Goal: Task Accomplishment & Management: Manage account settings

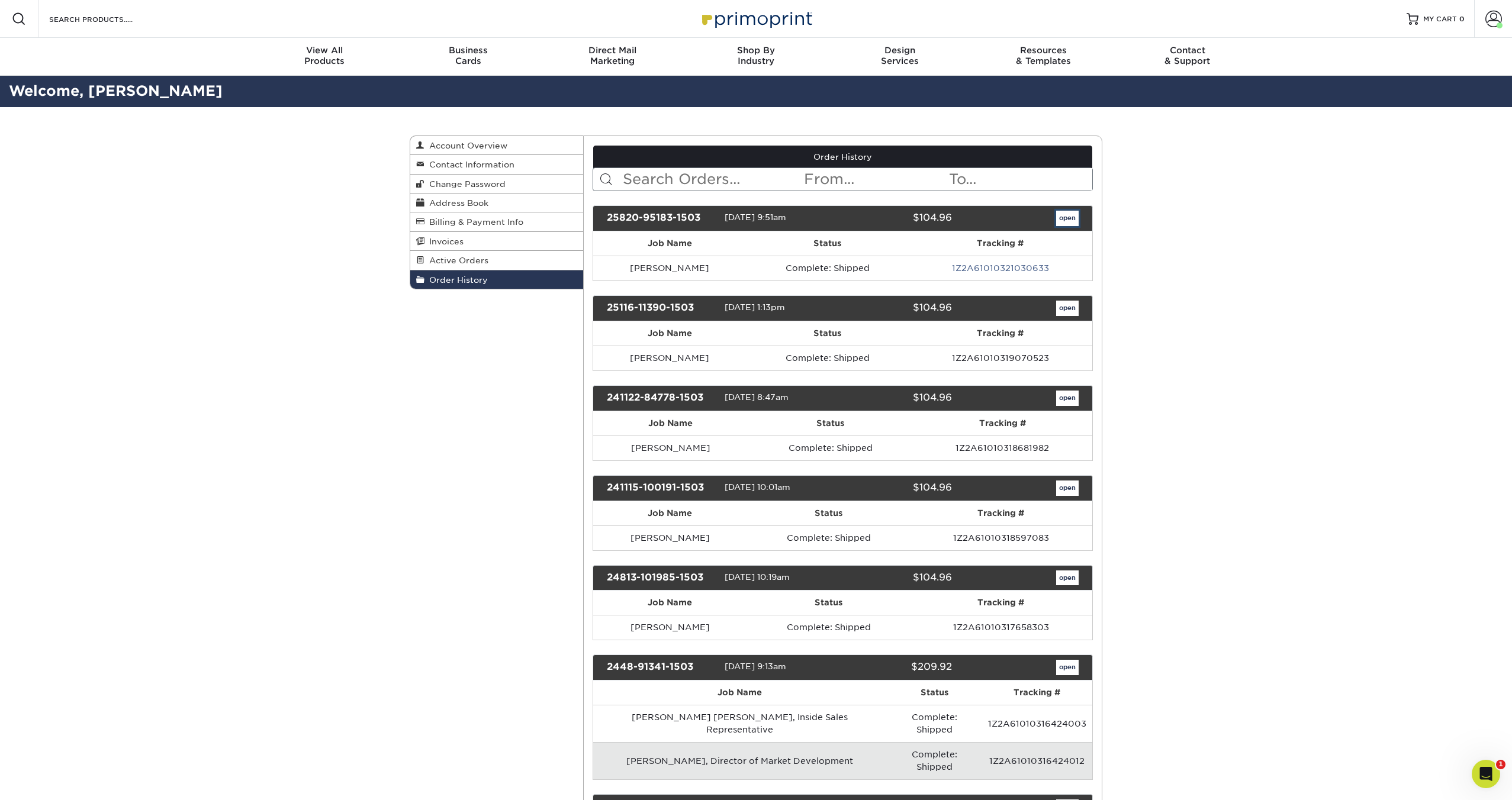
click at [1060, 221] on link "open" at bounding box center [1068, 219] width 22 height 16
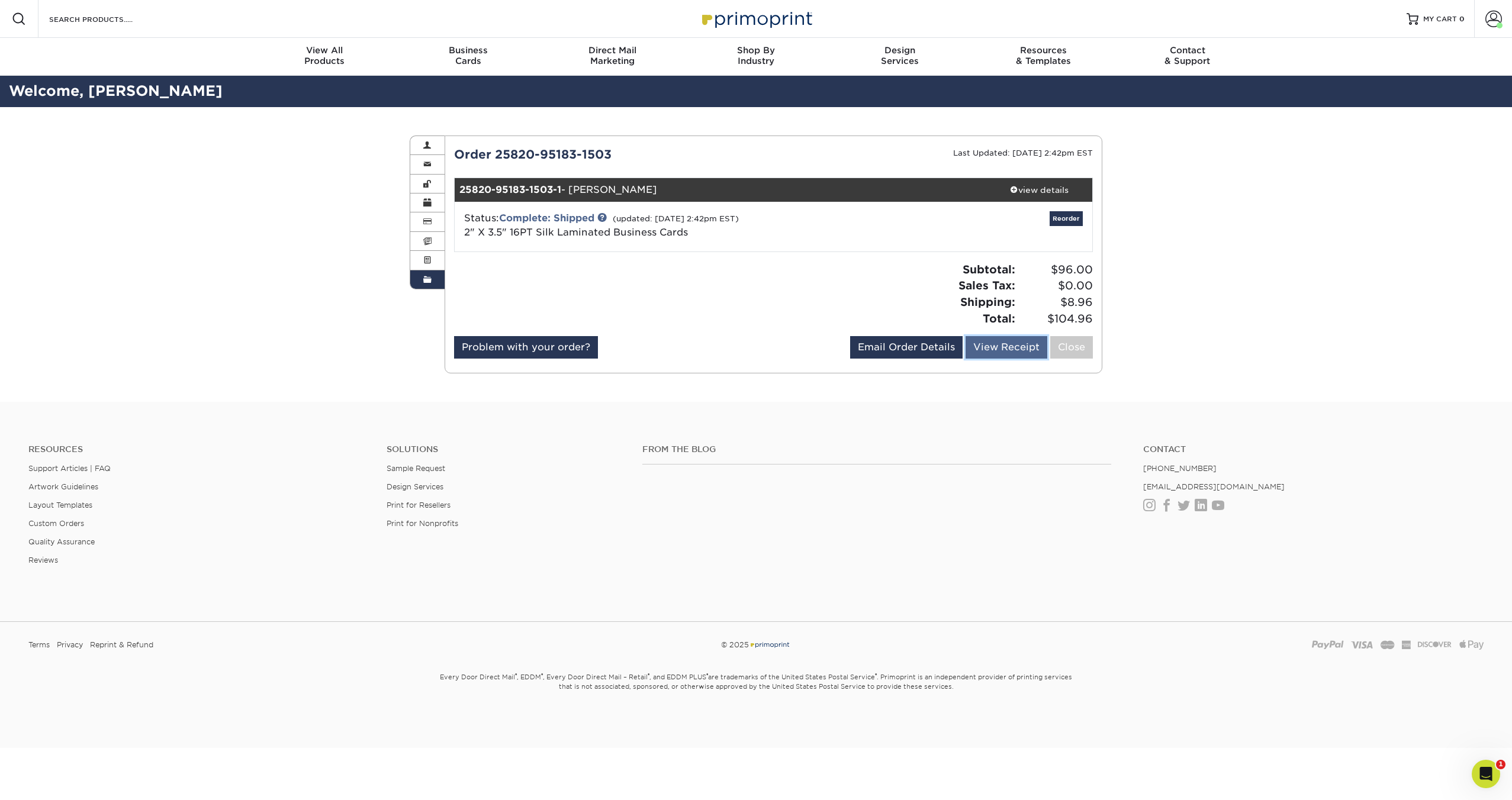
click at [1000, 351] on link "View Receipt" at bounding box center [1007, 347] width 82 height 22
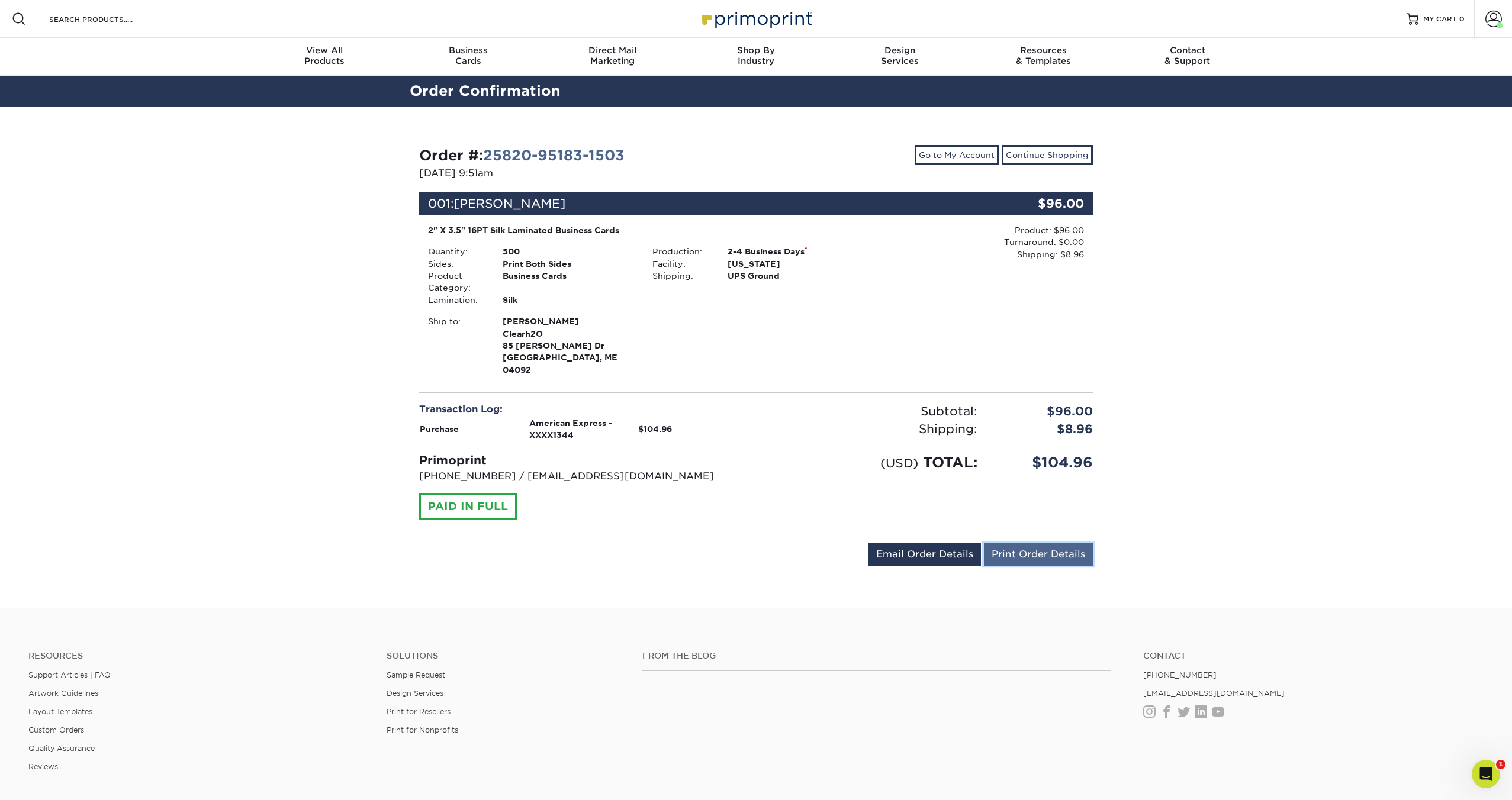
click at [1031, 552] on link "Print Order Details" at bounding box center [1039, 555] width 109 height 22
